Goal: Find specific page/section: Find specific page/section

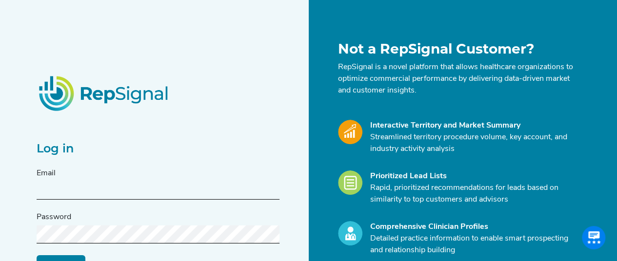
click at [84, 194] on input "text" at bounding box center [158, 191] width 243 height 18
type input "[PERSON_NAME][EMAIL_ADDRESS][PERSON_NAME][DOMAIN_NAME]"
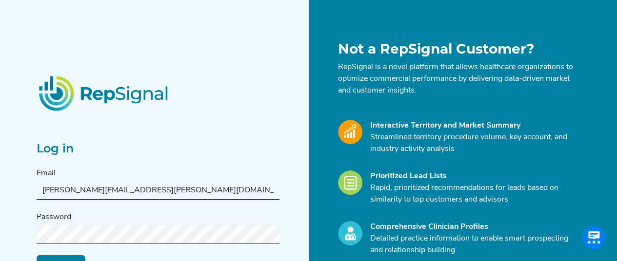
click at [101, 217] on div "Password" at bounding box center [158, 228] width 243 height 32
click at [84, 243] on form "Email [PERSON_NAME][EMAIL_ADDRESS][PERSON_NAME][DOMAIN_NAME] Password Log in Re…" at bounding box center [158, 221] width 243 height 106
click at [58, 215] on label "Password" at bounding box center [54, 218] width 35 height 12
click at [37, 255] on input "Log in" at bounding box center [61, 264] width 49 height 19
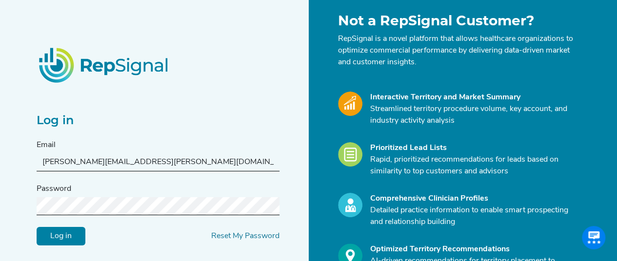
click at [50, 235] on input "Log in" at bounding box center [61, 236] width 49 height 19
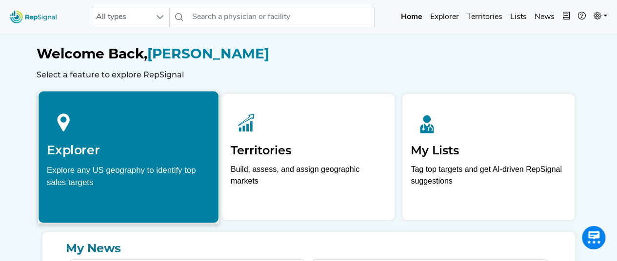
click at [133, 120] on div at bounding box center [128, 120] width 163 height 43
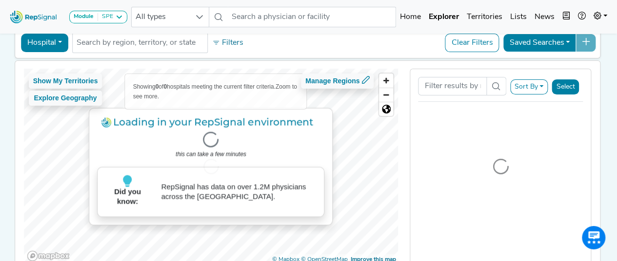
scroll to position [50, 0]
click at [141, 47] on input "text" at bounding box center [140, 43] width 127 height 12
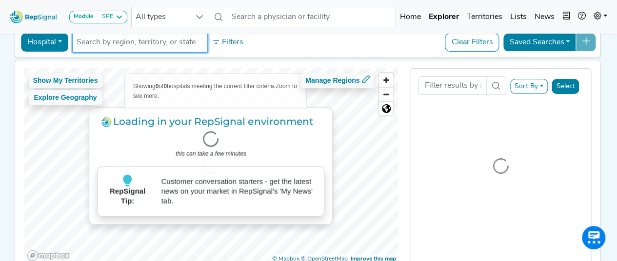
click at [330, 46] on div "Hospital Physician Hospital ASC Office Health System No results found Filters C…" at bounding box center [307, 42] width 577 height 22
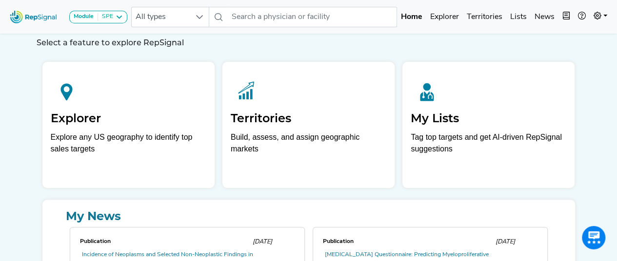
scroll to position [33, 0]
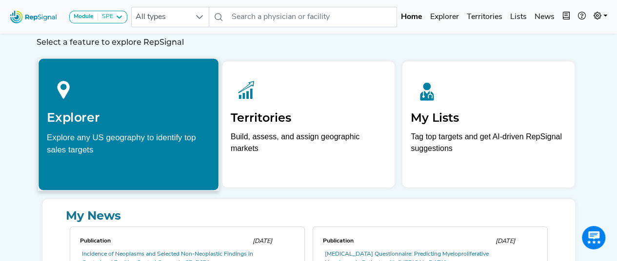
click at [173, 141] on div "Explore any US geography to identify top sales targets" at bounding box center [128, 143] width 163 height 24
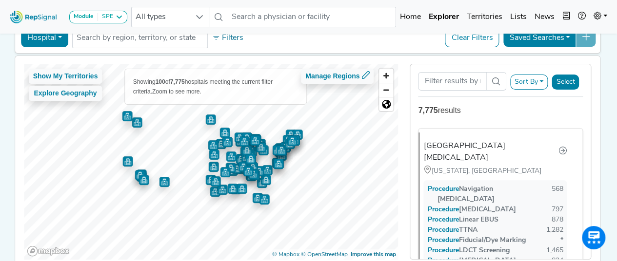
scroll to position [76, 0]
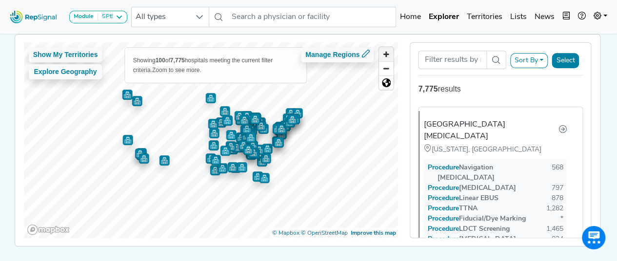
click at [386, 54] on span "Zoom in" at bounding box center [386, 54] width 14 height 14
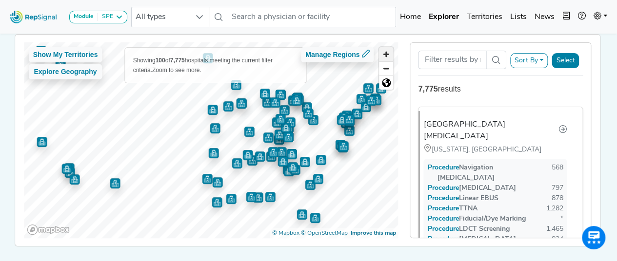
click at [386, 54] on span "Zoom in" at bounding box center [386, 54] width 14 height 14
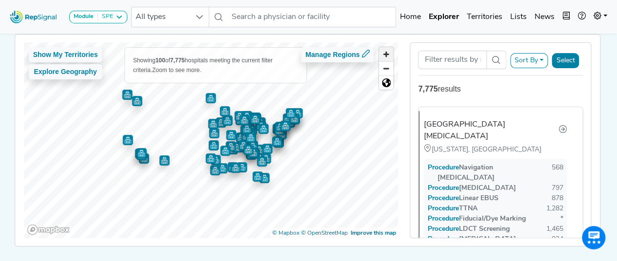
click at [389, 50] on span "Zoom in" at bounding box center [386, 54] width 14 height 14
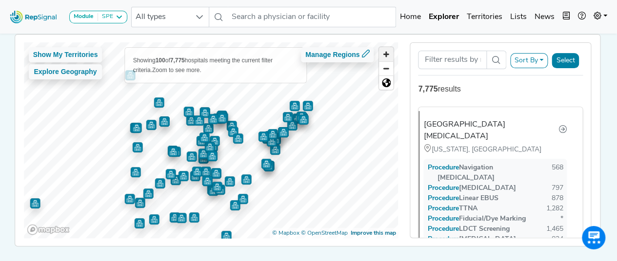
click at [384, 49] on span "Zoom in" at bounding box center [386, 54] width 14 height 14
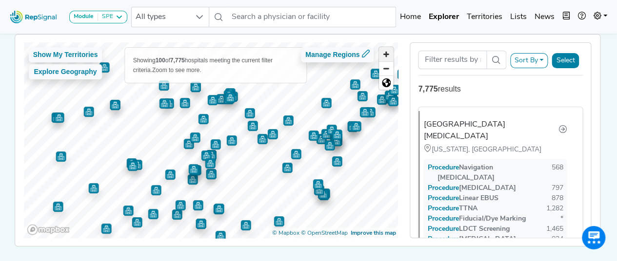
click at [384, 49] on span "Zoom in" at bounding box center [386, 54] width 14 height 14
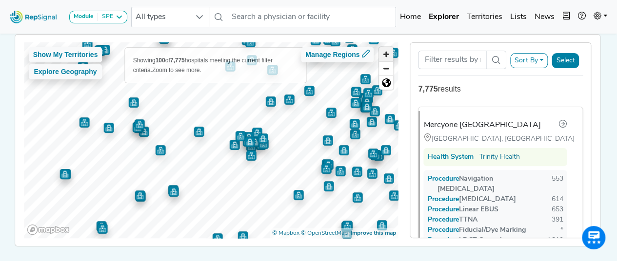
click at [388, 55] on span "Zoom in" at bounding box center [386, 54] width 14 height 14
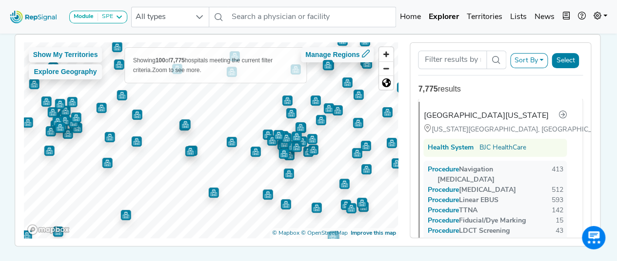
scroll to position [1676, 0]
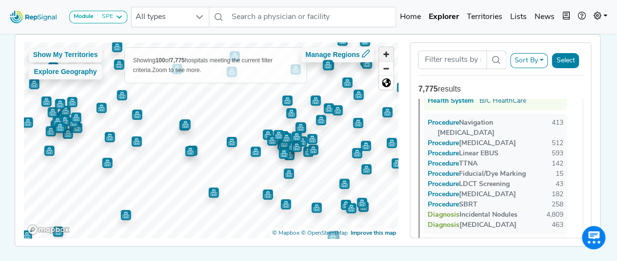
click at [386, 54] on span "Zoom in" at bounding box center [386, 54] width 14 height 14
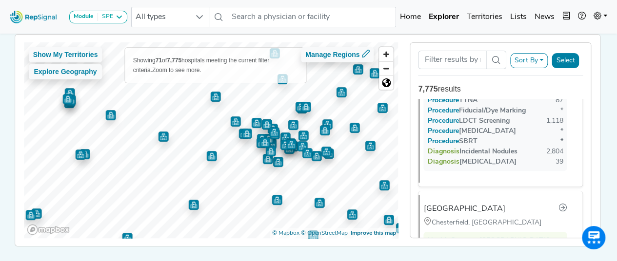
scroll to position [2524, 0]
